Goal: Transaction & Acquisition: Book appointment/travel/reservation

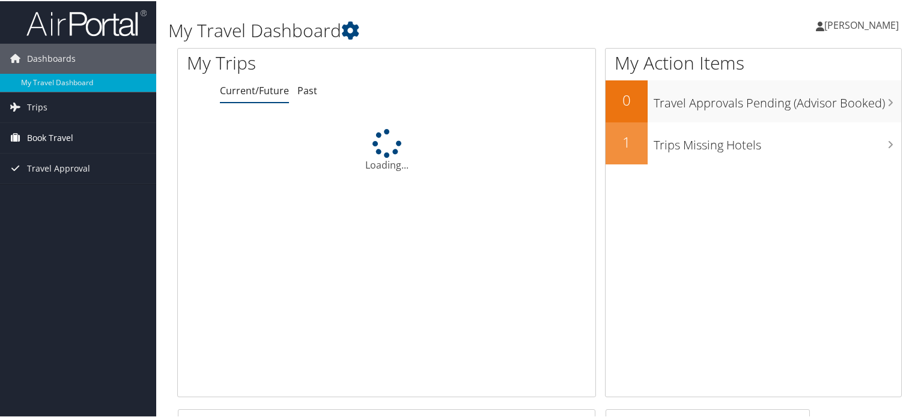
click at [70, 141] on span "Book Travel" at bounding box center [50, 137] width 46 height 30
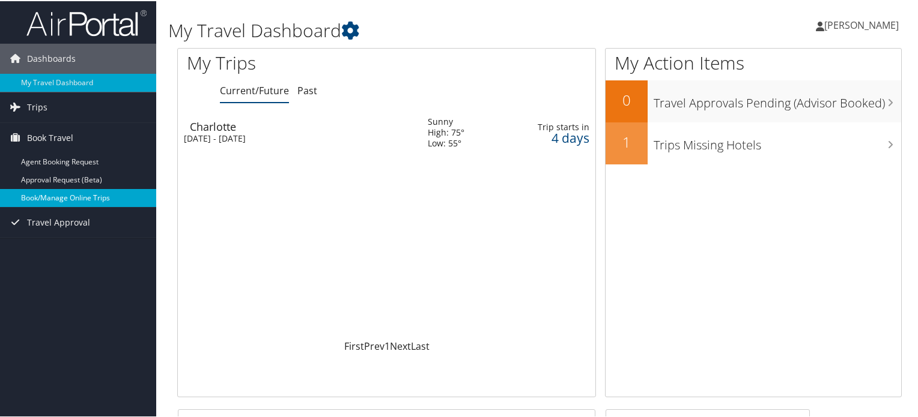
click at [79, 195] on link "Book/Manage Online Trips" at bounding box center [78, 197] width 156 height 18
